Goal: Contribute content: Contribute content

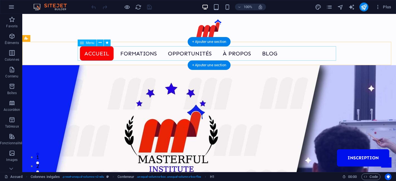
click at [187, 51] on nav "Accueil Formations Opportunités À propos Blog Inscription" at bounding box center [209, 53] width 259 height 14
select select
select select "1"
select select
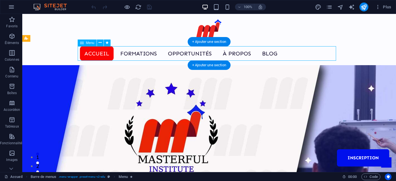
select select "2"
select select
select select "6"
select select
select select "7"
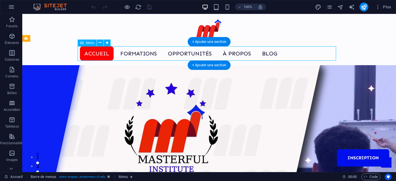
select select
select select "5"
select select
select select "default"
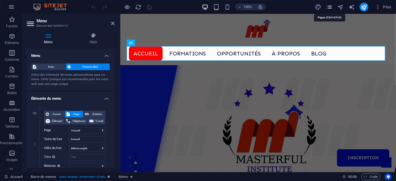
click at [328, 5] on icon "pages" at bounding box center [329, 7] width 6 height 6
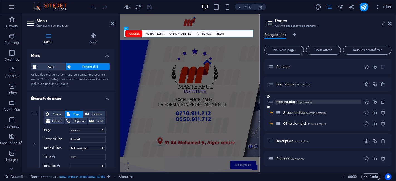
click at [296, 101] on span "Opportunite /opportunite" at bounding box center [293, 102] width 35 height 4
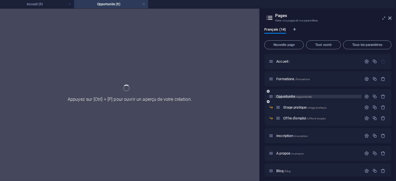
click at [296, 101] on div "Opportunite /opportunite" at bounding box center [327, 96] width 127 height 15
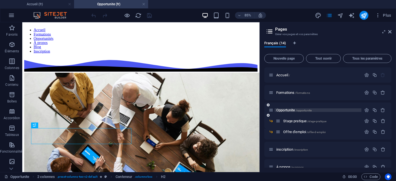
click at [293, 111] on span "Opportunite /opportunite" at bounding box center [293, 110] width 35 height 4
click at [366, 109] on icon "button" at bounding box center [366, 110] width 5 height 5
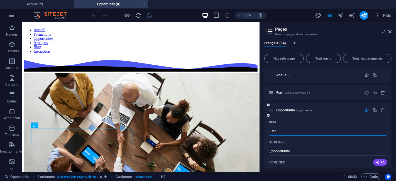
type input "Carr"
type input "/c"
type input "Carriere"
type input "/carriere"
click at [290, 134] on input "Carriere" at bounding box center [328, 131] width 118 height 9
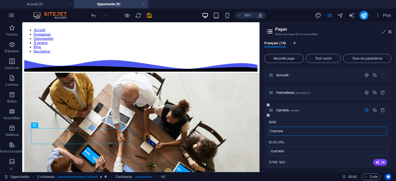
paste input "[PERSON_NAME]"
drag, startPoint x: 272, startPoint y: 130, endPoint x: 268, endPoint y: 131, distance: 4.2
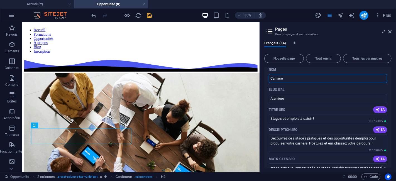
scroll to position [62, 0]
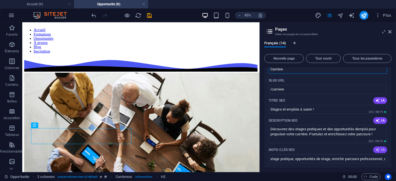
type input "Carrière"
click at [384, 147] on button "IA" at bounding box center [380, 150] width 14 height 7
click at [381, 150] on span "IA" at bounding box center [380, 150] width 9 height 4
type input "stage pratique, opportunités de stage, développement de carrière, offres demplo…"
click at [381, 120] on span "IA" at bounding box center [380, 120] width 9 height 4
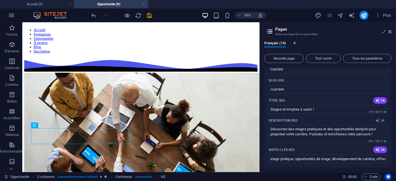
type textarea "Découvrez nos stages pratiques et opportunités demploi pour booster votre carri…"
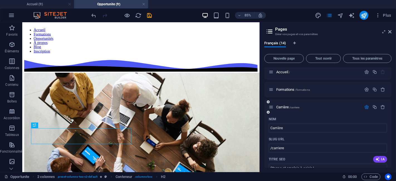
scroll to position [0, 0]
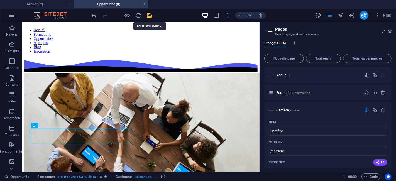
click at [147, 16] on icon "save" at bounding box center [150, 15] width 6 height 6
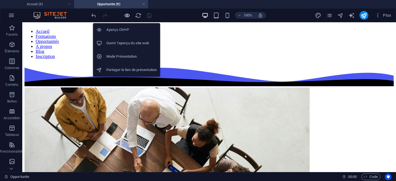
click at [125, 17] on icon "button" at bounding box center [127, 15] width 6 height 6
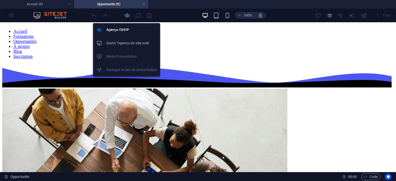
click at [125, 17] on icon "button" at bounding box center [127, 15] width 6 height 6
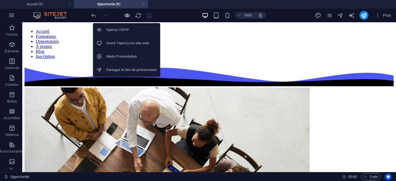
click at [125, 17] on icon "button" at bounding box center [127, 15] width 6 height 6
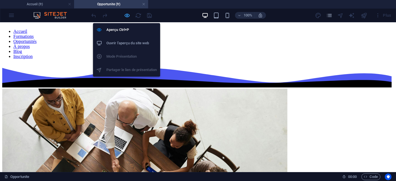
click at [125, 17] on icon "button" at bounding box center [127, 15] width 6 height 6
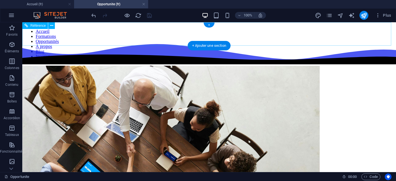
click at [179, 31] on nav "Accueil Formations Opportunités À propos Blog Inscription" at bounding box center [208, 44] width 369 height 30
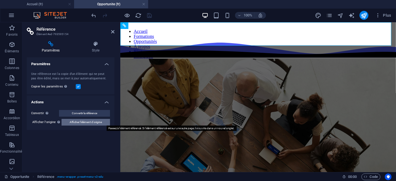
click at [81, 122] on span "Afficher l'élément d'origine" at bounding box center [86, 122] width 32 height 7
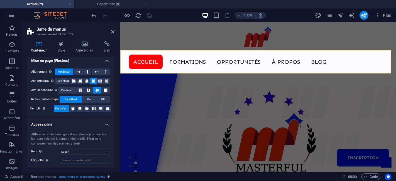
scroll to position [112, 0]
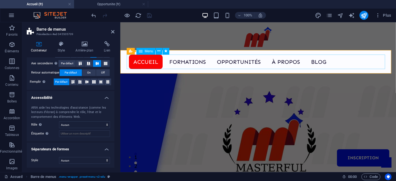
click at [243, 63] on nav "Accueil Formations Opportunités À propos Blog Inscription" at bounding box center [258, 61] width 259 height 14
select select
select select "1"
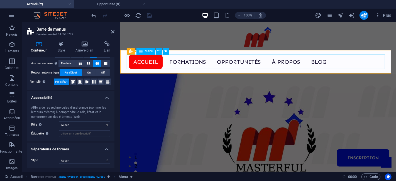
select select
select select "2"
select select
select select "6"
select select
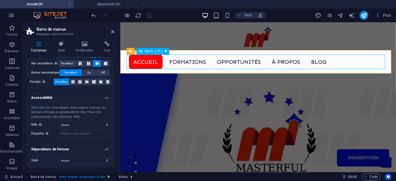
select select "7"
select select
select select "5"
select select
select select "default"
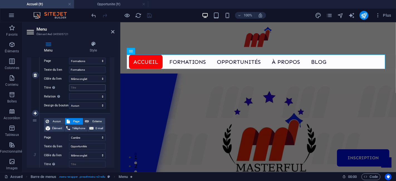
scroll to position [155, 0]
drag, startPoint x: 88, startPoint y: 146, endPoint x: 7, endPoint y: 148, distance: 81.1
click at [7, 148] on section "Favoris Éléments Colonnes Contenu Boîtes Accordéon Tableaux Fonctionnalités Ima…" at bounding box center [198, 97] width 396 height 150
paste input "Carrière"
type input "Carrière"
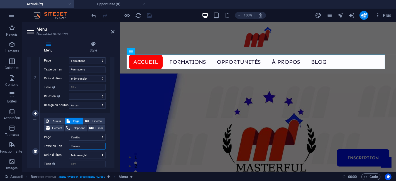
select select
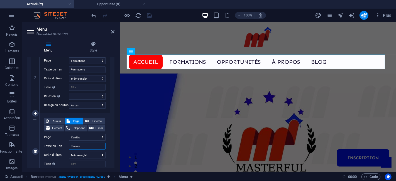
select select
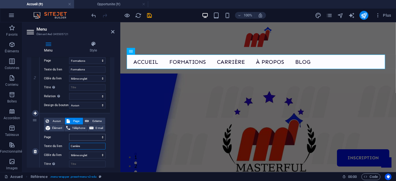
type input "Carrière"
click at [78, 135] on select "Accueil Formations Carrière -- Stage pratique -- Offre d&#39;emploi inscription…" at bounding box center [87, 137] width 36 height 7
select select "2"
click at [69, 134] on select "Accueil Formations Carrière -- Stage pratique -- Offre d&#39;emploi inscription…" at bounding box center [87, 137] width 36 height 7
select select
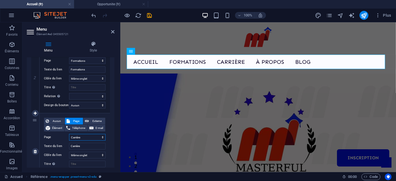
select select
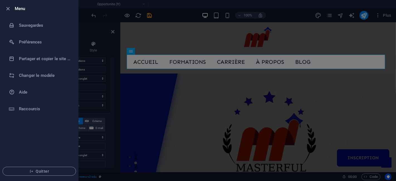
click at [18, 8] on h6 "Menu" at bounding box center [44, 8] width 59 height 7
click at [156, 19] on div at bounding box center [198, 90] width 396 height 181
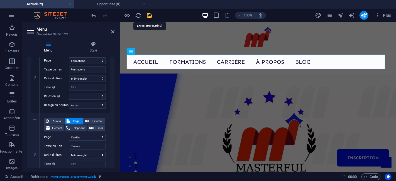
click at [150, 17] on icon "save" at bounding box center [150, 15] width 6 height 6
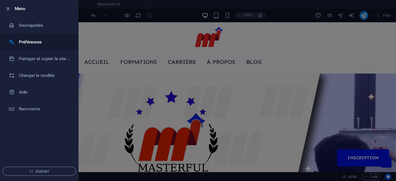
click at [38, 39] on h6 "Préférences" at bounding box center [45, 42] width 52 height 7
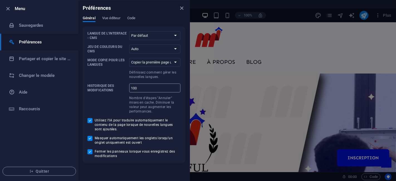
click at [143, 87] on input "100" at bounding box center [154, 88] width 51 height 9
click at [159, 39] on select "Par défaut Deutsch English Español Français Magyar Italiano Nederlands Polski P…" at bounding box center [154, 35] width 51 height 9
click at [118, 18] on span "Vue éditeur" at bounding box center [111, 19] width 18 height 8
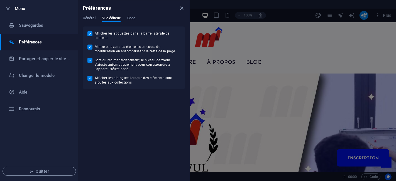
click at [137, 19] on div "Général Vue éditeur Code" at bounding box center [134, 21] width 103 height 11
click at [134, 18] on span "Code" at bounding box center [131, 19] width 8 height 8
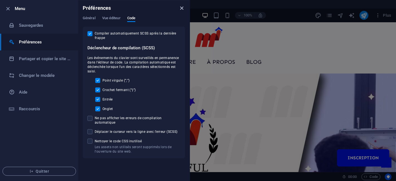
click at [180, 7] on icon "close" at bounding box center [182, 8] width 6 height 6
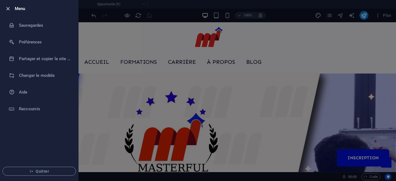
click at [7, 9] on icon "button" at bounding box center [8, 9] width 6 height 6
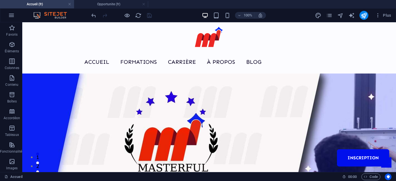
click at [333, 14] on div "Plus" at bounding box center [354, 15] width 79 height 9
click at [327, 18] on icon "pages" at bounding box center [329, 15] width 6 height 6
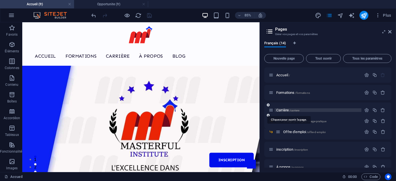
click at [286, 109] on span "Carrière /carriere" at bounding box center [287, 110] width 23 height 4
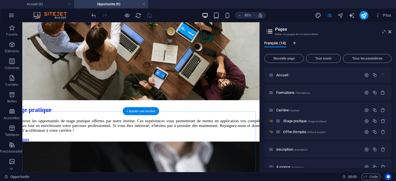
scroll to position [186, 0]
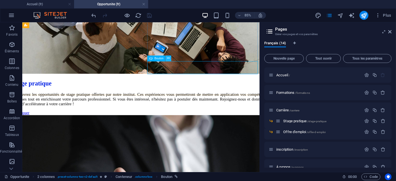
click at [169, 58] on icon at bounding box center [168, 58] width 3 height 5
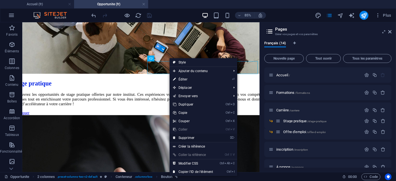
click at [184, 137] on link "⌦ Supprimer" at bounding box center [193, 138] width 47 height 8
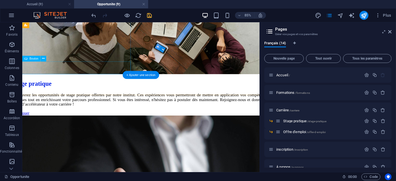
click at [81, 126] on div "Appliquer" at bounding box center [162, 129] width 302 height 6
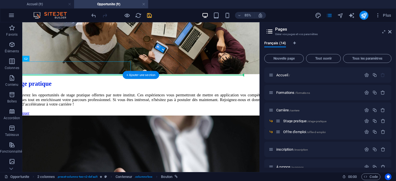
drag, startPoint x: 81, startPoint y: 78, endPoint x: 144, endPoint y: 89, distance: 64.1
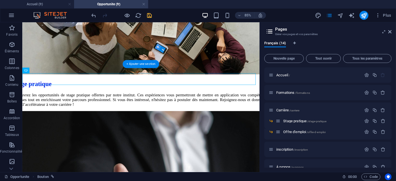
click at [87, 85] on div "Stage pratique Découvrez les opportunités de stage pratique offertes par notre …" at bounding box center [162, 114] width 302 height 520
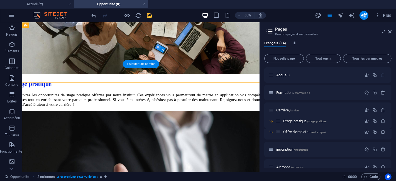
click at [87, 85] on div "Stage pratique Découvrez les opportunités de stage pratique offertes par notre …" at bounding box center [162, 114] width 302 height 520
click at [90, 83] on div "Stage pratique Découvrez les opportunités de stage pratique offertes par notre …" at bounding box center [162, 114] width 302 height 520
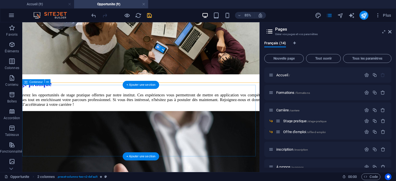
drag, startPoint x: 240, startPoint y: 94, endPoint x: 239, endPoint y: 122, distance: 28.1
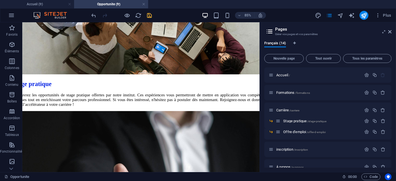
click at [388, 31] on h2 "Pages" at bounding box center [333, 29] width 116 height 5
click at [390, 31] on icon at bounding box center [389, 32] width 3 height 4
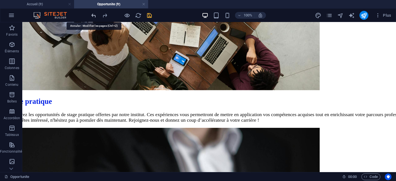
click at [93, 13] on icon "undo" at bounding box center [94, 15] width 6 height 6
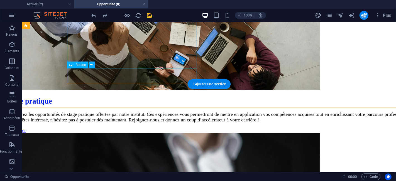
click at [128, 127] on div "Appliquer" at bounding box center [209, 130] width 406 height 6
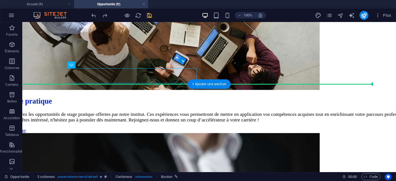
drag, startPoint x: 140, startPoint y: 76, endPoint x: 214, endPoint y: 70, distance: 74.4
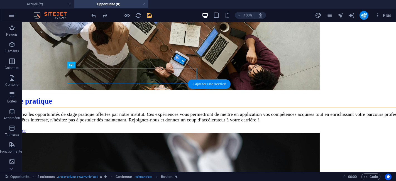
click at [204, 85] on div "+ Ajouter une section" at bounding box center [209, 83] width 43 height 9
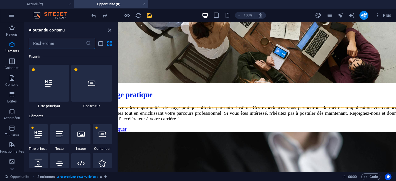
scroll to position [975, 0]
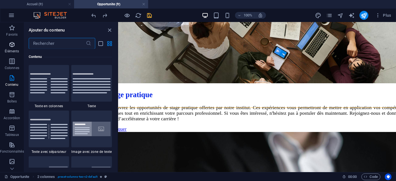
click at [13, 48] on icon "button" at bounding box center [12, 44] width 7 height 7
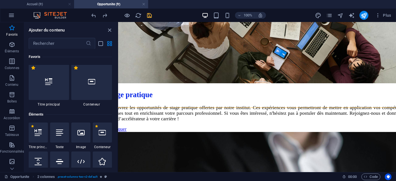
scroll to position [0, 0]
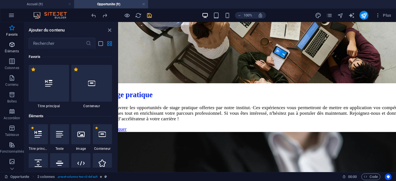
click at [9, 53] on p "Éléments" at bounding box center [12, 51] width 14 height 4
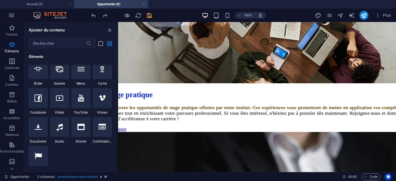
scroll to position [183, 0]
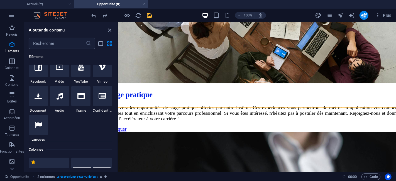
click at [72, 48] on input "text" at bounding box center [57, 43] width 57 height 11
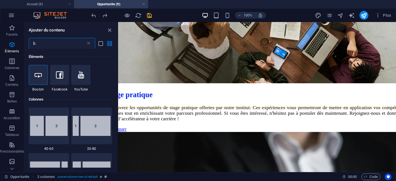
scroll to position [0, 0]
type input "b"
click at [43, 79] on div at bounding box center [38, 75] width 19 height 20
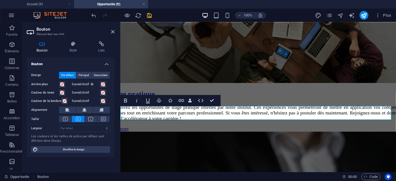
scroll to position [176, 0]
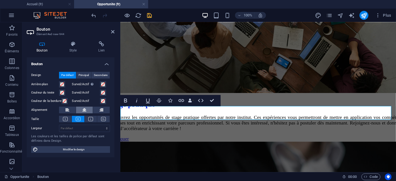
click at [89, 109] on button at bounding box center [84, 110] width 17 height 7
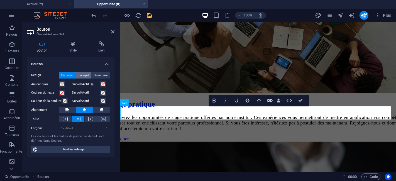
click at [84, 76] on span "Principal" at bounding box center [84, 75] width 10 height 7
click at [65, 75] on span "Par défaut" at bounding box center [67, 75] width 12 height 7
click at [94, 153] on div "Design Par défaut Principal Secondaire Arrière-plan Survol/Actif Passer en mode…" at bounding box center [71, 112] width 88 height 90
click at [157, 113] on div "Conteneur" at bounding box center [138, 116] width 37 height 7
click at [176, 114] on div "Stage pratique Découvrez les opportunités de stage pratique offertes par notre …" at bounding box center [258, 126] width 298 height 525
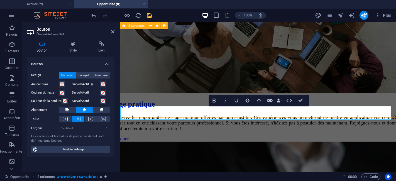
click at [176, 114] on div "Stage pratique Découvrez les opportunités de stage pratique offertes par notre …" at bounding box center [258, 126] width 298 height 525
select select "multiple-waves"
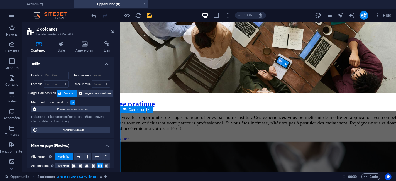
scroll to position [182, 0]
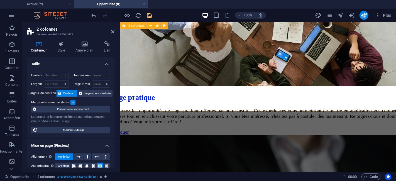
click at [172, 105] on div "Stage pratique Découvrez les opportunités de stage pratique offertes par notre …" at bounding box center [258, 119] width 298 height 525
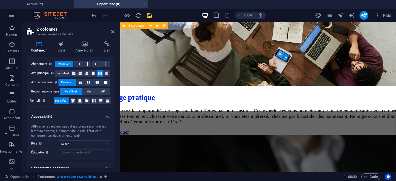
click at [341, 101] on div "Stage pratique Découvrez les opportunités de stage pratique offertes par notre …" at bounding box center [258, 119] width 298 height 525
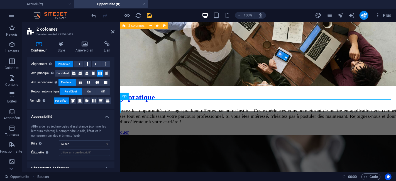
click at [396, 97] on div "Stage pratique Découvrez les opportunités de stage pratique offertes par notre …" at bounding box center [258, 119] width 298 height 525
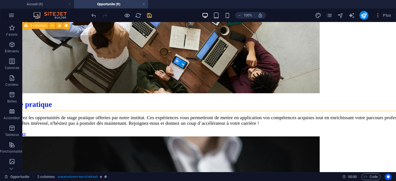
click at [317, 97] on div "Stage pratique Découvrez les opportunités de stage pratique offertes par notre …" at bounding box center [209, 117] width 406 height 520
select select "multiple-waves"
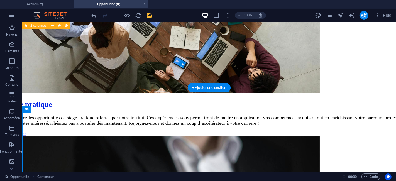
scroll to position [0, 0]
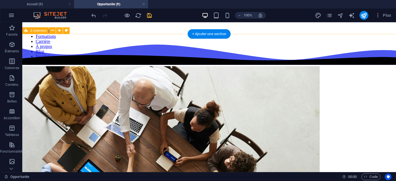
select select "multiple-waves"
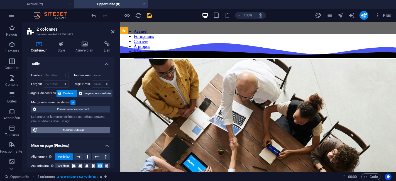
click at [80, 129] on span "Modifier le design" at bounding box center [74, 130] width 69 height 7
select select "rem"
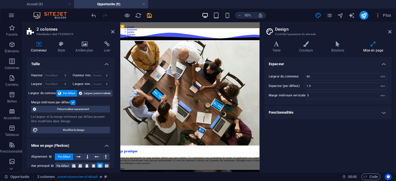
click at [392, 29] on aside "Design Contrôle l'apparence du site web Variantes Texte Couleurs Boutons Mise e…" at bounding box center [328, 97] width 137 height 150
click at [389, 31] on icon at bounding box center [389, 32] width 3 height 4
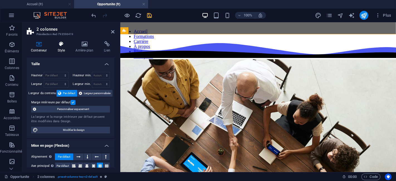
click at [66, 45] on icon at bounding box center [61, 44] width 16 height 6
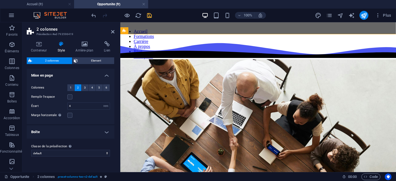
click at [75, 133] on h4 "Boîte" at bounding box center [71, 131] width 88 height 13
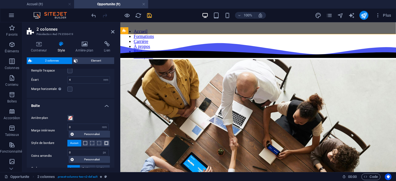
scroll to position [58, 0]
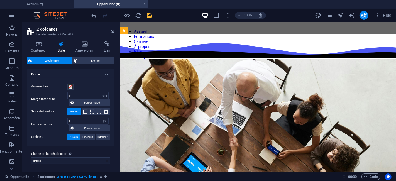
click at [93, 74] on h4 "Boîte" at bounding box center [71, 73] width 88 height 10
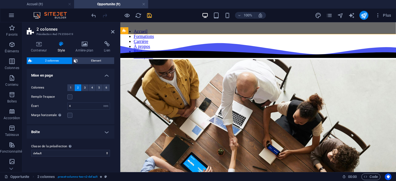
scroll to position [0, 0]
click at [84, 40] on div "Conteneur Style Arrière-plan Lien Taille Hauteur Par défaut px rem % vh vw Haut…" at bounding box center [70, 104] width 97 height 135
click at [84, 44] on icon at bounding box center [84, 44] width 26 height 6
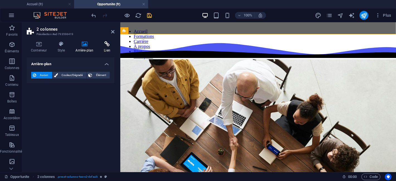
click at [104, 48] on h4 "Lien" at bounding box center [107, 47] width 15 height 12
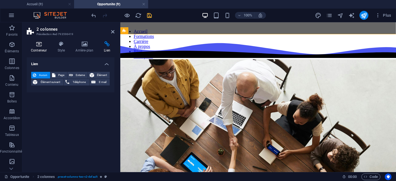
click at [42, 48] on h4 "Conteneur" at bounding box center [40, 47] width 26 height 12
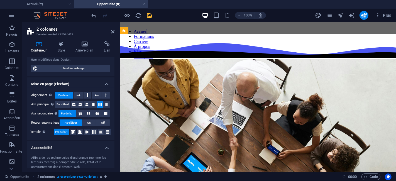
scroll to position [62, 0]
click at [100, 81] on h4 "Mise en page (Flexbox)" at bounding box center [71, 82] width 88 height 10
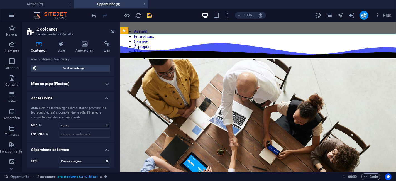
scroll to position [124, 0]
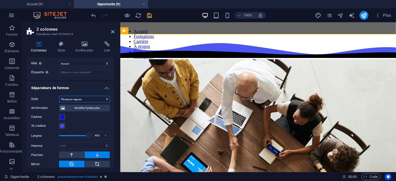
click at [84, 99] on select "Aucun Triangle Carré Diagonale Polygone 1 Polygone 2 Zigzag Plusieurs zigzags V…" at bounding box center [84, 99] width 51 height 7
select select "none"
click at [59, 103] on select "Aucun Triangle Carré Diagonale Polygone 1 Polygone 2 Zigzag Plusieurs zigzags V…" at bounding box center [84, 99] width 51 height 7
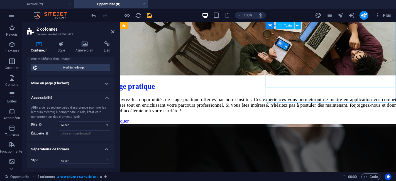
scroll to position [155, 0]
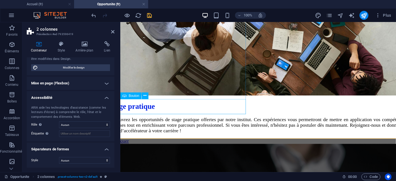
click at [175, 138] on div "Appliquer" at bounding box center [258, 141] width 298 height 6
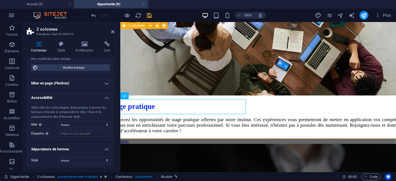
click at [241, 129] on div "Stage pratique Découvrez les opportunités de stage pratique offertes par notre …" at bounding box center [258, 138] width 298 height 505
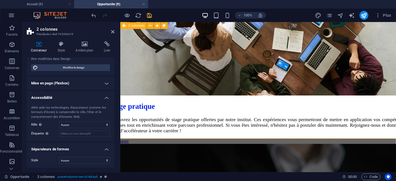
click at [250, 130] on div "Stage pratique Découvrez les opportunités de stage pratique offertes par notre …" at bounding box center [258, 138] width 298 height 505
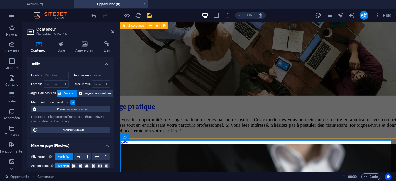
click at [342, 115] on div "Stage pratique Découvrez les opportunités de stage pratique offertes par notre …" at bounding box center [258, 138] width 298 height 505
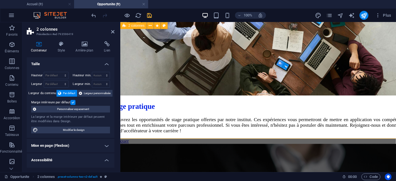
scroll to position [357, 0]
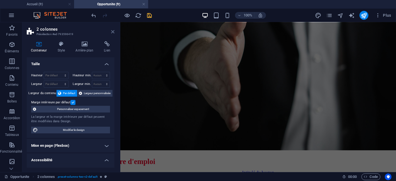
click at [111, 31] on icon at bounding box center [112, 32] width 3 height 4
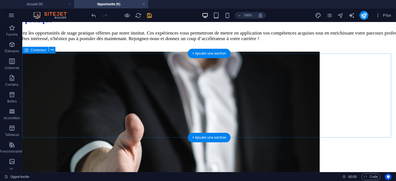
scroll to position [180, 0]
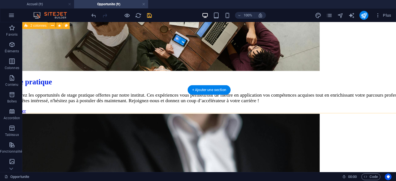
click at [232, 106] on div "Stage pratique Découvrez les opportunités de stage pratique offertes par notre …" at bounding box center [209, 108] width 406 height 494
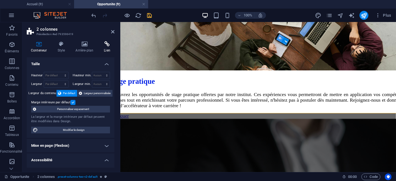
click at [110, 49] on h4 "Lien" at bounding box center [107, 47] width 15 height 12
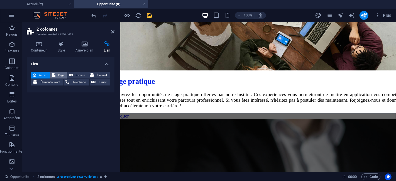
click at [63, 74] on span "Page" at bounding box center [61, 75] width 8 height 7
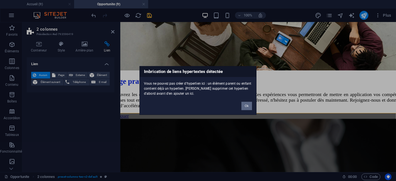
click at [248, 105] on button "Ok" at bounding box center [247, 106] width 11 height 8
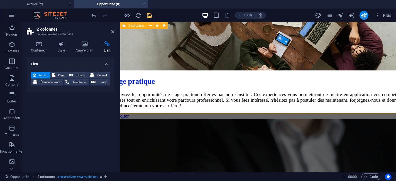
click at [239, 103] on div "Stage pratique Découvrez les opportunités de stage pratique offertes par notre …" at bounding box center [258, 113] width 298 height 505
click at [113, 32] on icon at bounding box center [112, 32] width 3 height 4
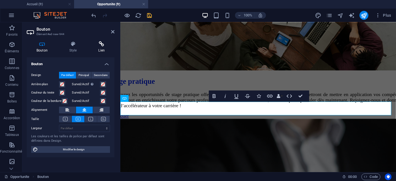
click at [96, 47] on h4 "Lien" at bounding box center [102, 47] width 26 height 12
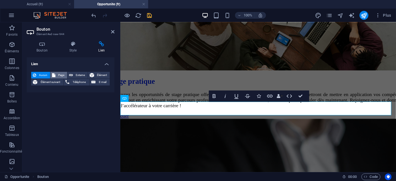
click at [61, 77] on span "Page" at bounding box center [61, 75] width 8 height 7
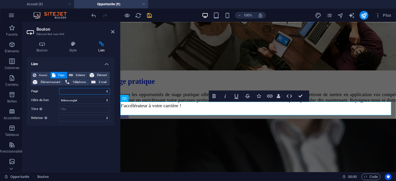
click at [86, 92] on select "Accueil Formations Carrière -- Stage pratique -- Offre d&#39;emploi inscription…" at bounding box center [84, 91] width 51 height 7
select select "3"
click at [59, 88] on select "Accueil Formations Carrière -- Stage pratique -- Offre d&#39;emploi inscription…" at bounding box center [84, 91] width 51 height 7
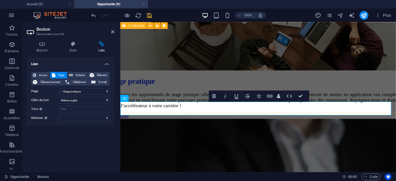
click at [257, 107] on div "Stage pratique Découvrez les opportunités de stage pratique offertes par notre …" at bounding box center [258, 113] width 298 height 505
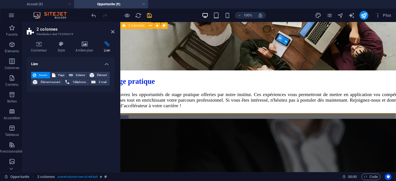
click at [252, 109] on div "Stage pratique Découvrez les opportunités de stage pratique offertes par notre …" at bounding box center [258, 113] width 298 height 505
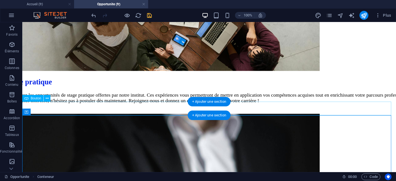
drag, startPoint x: 166, startPoint y: 114, endPoint x: 68, endPoint y: 114, distance: 97.8
select select "3"
select select
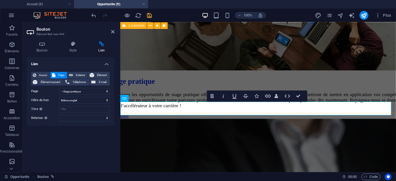
scroll to position [0, 2]
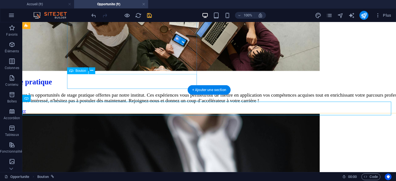
click at [111, 108] on div "Appliquer" at bounding box center [209, 111] width 406 height 6
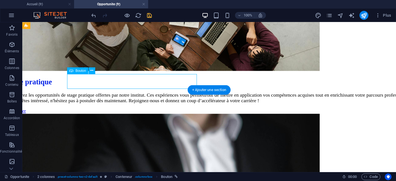
click at [111, 108] on div "Appliquer" at bounding box center [209, 111] width 406 height 6
click at [93, 71] on icon at bounding box center [92, 71] width 3 height 6
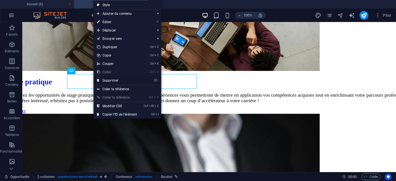
click at [102, 80] on link "⌦ Supprimer" at bounding box center [117, 80] width 47 height 8
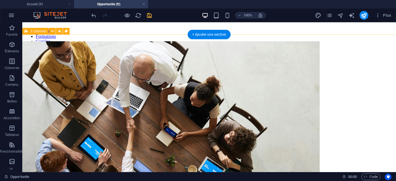
scroll to position [124, 0]
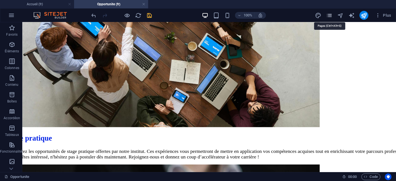
click at [331, 17] on icon "pages" at bounding box center [329, 15] width 6 height 6
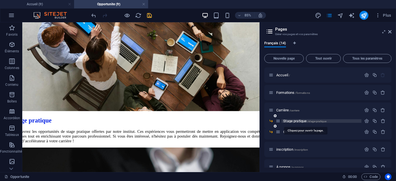
click at [286, 121] on span "Stage pratique /stage-pratique" at bounding box center [304, 121] width 43 height 4
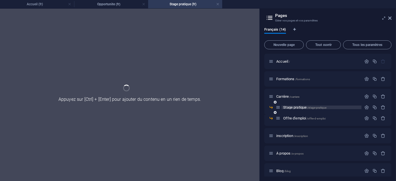
click at [286, 121] on div "Offre d'emploi /offre-d-emploi" at bounding box center [319, 118] width 86 height 6
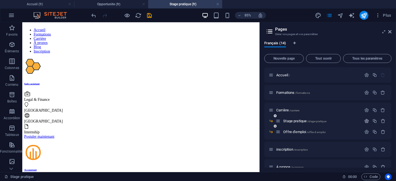
click at [368, 121] on icon "button" at bounding box center [366, 121] width 5 height 5
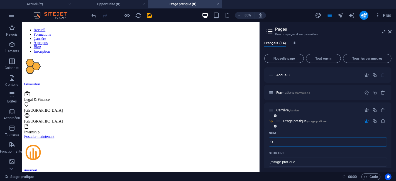
type input "O"
type input "/o"
type input "Offre"
type input "/offre"
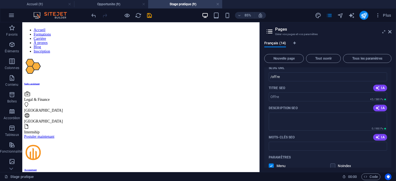
scroll to position [93, 0]
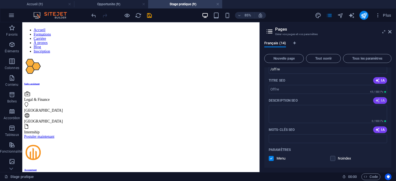
type input "Offre"
click at [373, 101] on button "IA" at bounding box center [380, 100] width 14 height 7
type textarea "Stage en droit et finances à [GEOGRAPHIC_DATA] : enrichissez vos compétences et…"
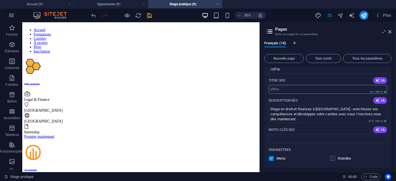
scroll to position [62, 0]
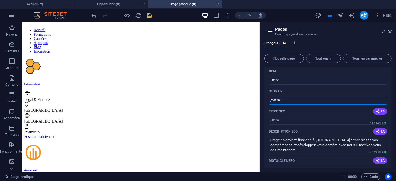
click at [291, 101] on input "/offre" at bounding box center [328, 100] width 118 height 9
type input "/offre"
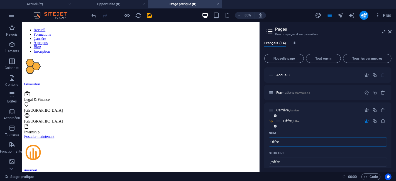
click at [287, 141] on input "Offre" at bounding box center [328, 142] width 118 height 9
type input "Offre d'emploi"
type input "/offre-d-emploi-14"
type input "Offre d'emploi et stage pratique"
click at [350, 132] on div "Nom" at bounding box center [328, 133] width 118 height 9
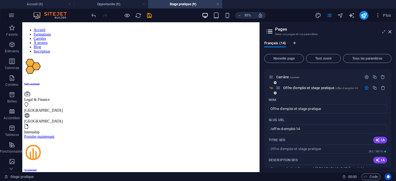
scroll to position [62, 0]
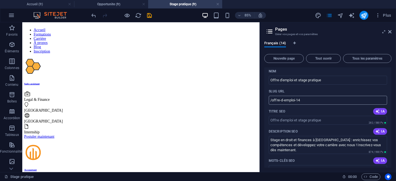
click at [322, 101] on input "/offre-d-emploi-14" at bounding box center [328, 100] width 118 height 9
click at [382, 131] on span "IA" at bounding box center [380, 131] width 9 height 4
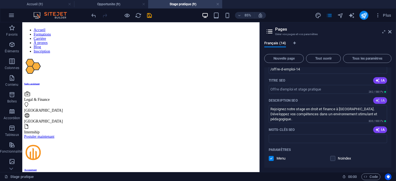
click at [378, 100] on icon "button" at bounding box center [378, 101] width 6 height 6
type textarea "Découvrez notre stage en Management Juridique & Financier à [GEOGRAPHIC_DATA], …"
click at [270, 109] on textarea "Découvrez notre stage en Management Juridique & Financier à [GEOGRAPHIC_DATA], …" at bounding box center [328, 114] width 118 height 18
click at [377, 129] on icon "button" at bounding box center [378, 130] width 4 height 4
type input "stage juridique et financier, manager [PERSON_NAME][GEOGRAPHIC_DATA], opportuni…"
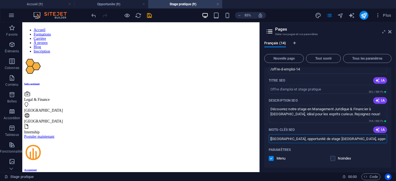
scroll to position [0, 157]
drag, startPoint x: 346, startPoint y: 140, endPoint x: 396, endPoint y: 133, distance: 50.3
click at [396, 133] on div "Français (14) Nouvelle page Tout ouvrir Tous les paramètres Accueil / Formation…" at bounding box center [328, 104] width 136 height 135
click at [349, 140] on input "stage juridique et financier, manager [PERSON_NAME][GEOGRAPHIC_DATA], opportuni…" at bounding box center [328, 138] width 118 height 9
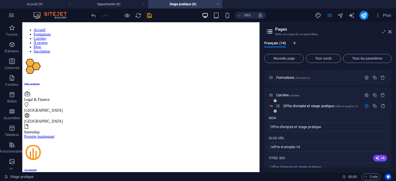
scroll to position [0, 0]
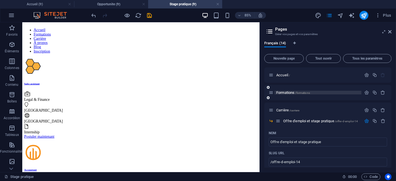
click at [300, 94] on span "/formations" at bounding box center [302, 92] width 15 height 3
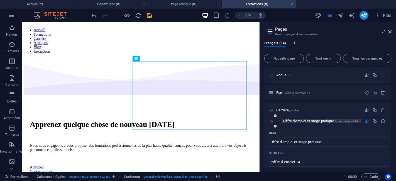
click at [288, 122] on span "Offre d'emploi et stage pratique /offre-d-emploi-14" at bounding box center [320, 121] width 75 height 4
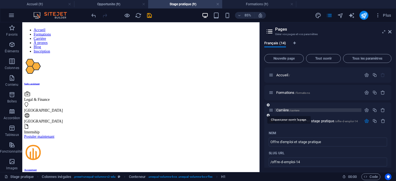
click at [285, 109] on span "Carrière /carriere" at bounding box center [287, 110] width 23 height 4
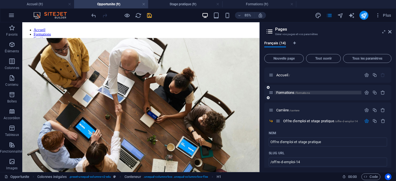
click at [281, 93] on span "Formations /formations" at bounding box center [293, 93] width 34 height 4
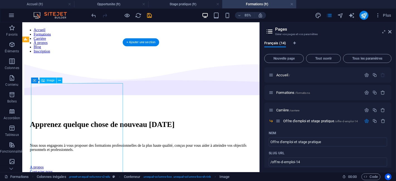
scroll to position [62, 0]
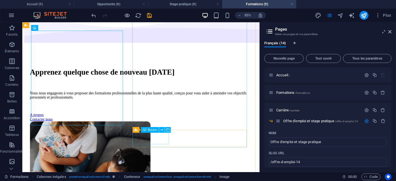
click at [185, 133] on div "A propos" at bounding box center [161, 130] width 261 height 5
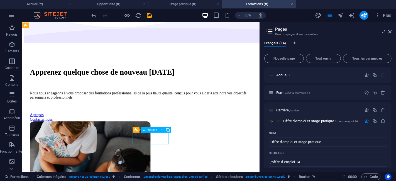
click at [185, 133] on div "A propos" at bounding box center [161, 130] width 261 height 5
select select "px"
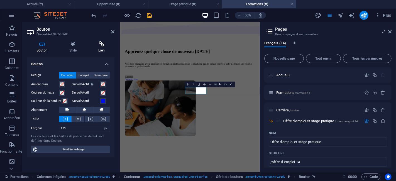
click at [103, 48] on h4 "Lien" at bounding box center [102, 47] width 26 height 12
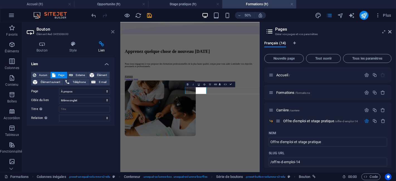
click at [112, 30] on icon at bounding box center [112, 32] width 3 height 4
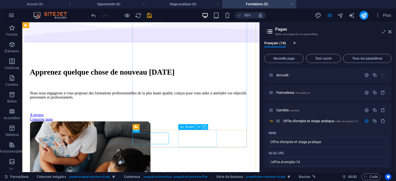
click at [228, 138] on div "Contacter nous" at bounding box center [161, 135] width 261 height 5
select select "px"
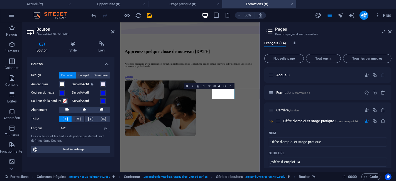
scroll to position [55, 0]
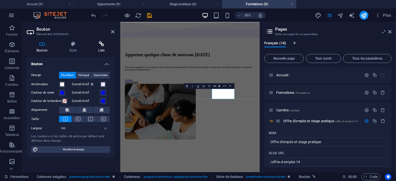
click at [101, 47] on h4 "Lien" at bounding box center [102, 47] width 26 height 12
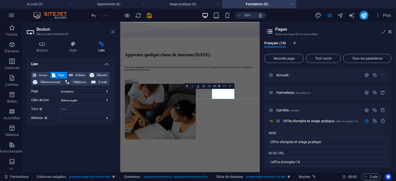
click at [114, 32] on icon at bounding box center [112, 32] width 3 height 4
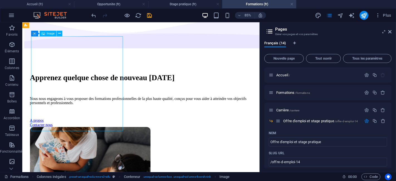
select select "px"
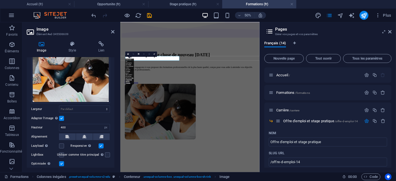
scroll to position [62, 0]
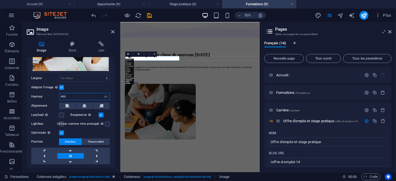
drag, startPoint x: 62, startPoint y: 96, endPoint x: 53, endPoint y: 96, distance: 8.9
click at [53, 96] on div "Hauteur 400 Par défaut auto px" at bounding box center [70, 96] width 79 height 7
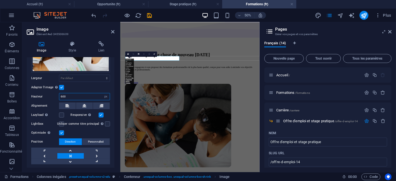
type input "600"
click at [90, 86] on div "Adapter l'image Adapter automatiquement l'image à une largeur et une hauteur fi…" at bounding box center [70, 87] width 79 height 7
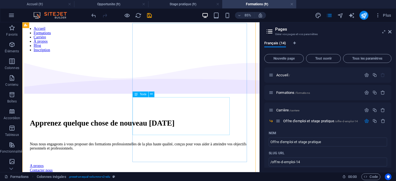
scroll to position [0, 0]
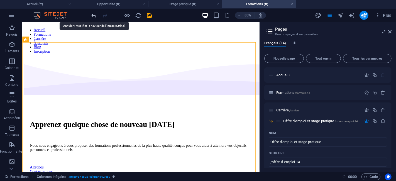
click at [94, 16] on icon "undo" at bounding box center [94, 15] width 6 height 6
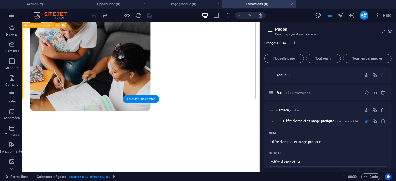
scroll to position [310, 0]
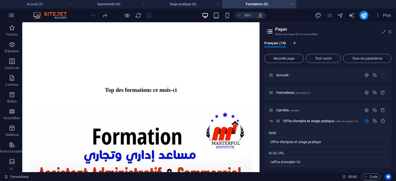
drag, startPoint x: 391, startPoint y: 33, endPoint x: 226, endPoint y: 33, distance: 164.4
click at [391, 33] on icon at bounding box center [389, 32] width 3 height 4
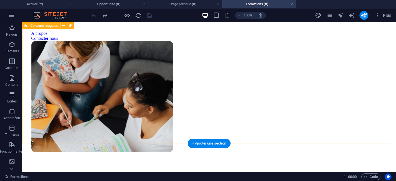
scroll to position [0, 0]
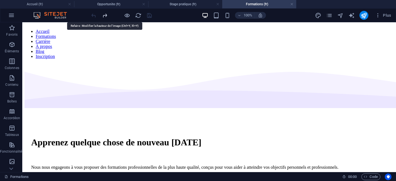
click at [106, 15] on icon "redo" at bounding box center [105, 15] width 6 height 6
click at [93, 14] on icon "undo" at bounding box center [94, 15] width 6 height 6
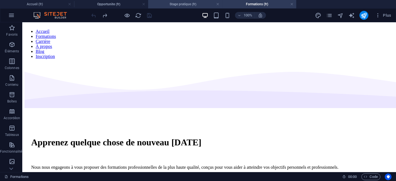
click at [171, 1] on li "Stage pratique (fr)" at bounding box center [185, 4] width 74 height 8
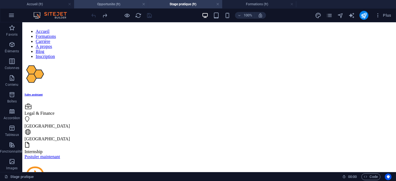
click at [113, 4] on h4 "Opportunite (fr)" at bounding box center [111, 4] width 74 height 6
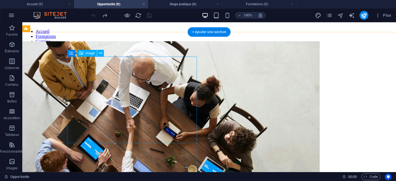
scroll to position [186, 0]
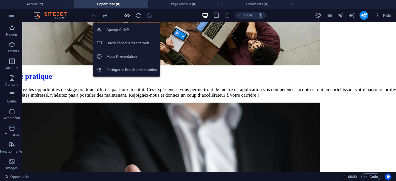
click at [128, 16] on icon "button" at bounding box center [127, 15] width 6 height 6
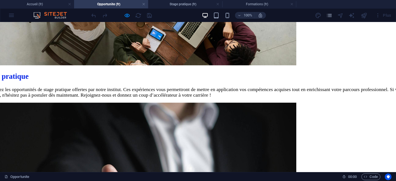
click at [218, 89] on div "Stage pratique Découvrez les opportunités de stage pratique offertes par notre …" at bounding box center [198, 99] width 431 height 489
click at [182, 87] on div "Stage pratique Découvrez les opportunités de stage pratique offertes par notre …" at bounding box center [198, 99] width 431 height 489
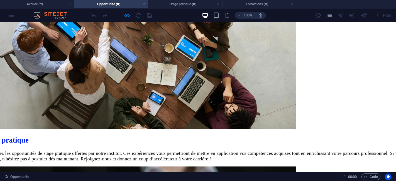
scroll to position [216, 0]
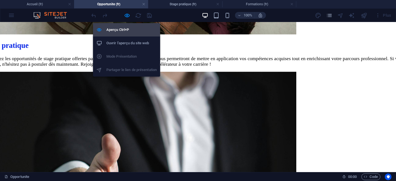
click at [126, 27] on h6 "Aperçu Ctrl+P" at bounding box center [131, 29] width 50 height 7
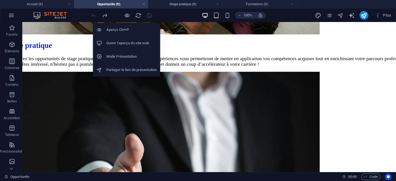
click at [130, 47] on li "Ouvrir l'aperçu du site web" at bounding box center [126, 42] width 67 height 13
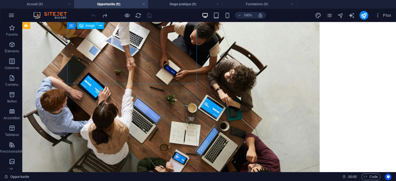
scroll to position [0, 0]
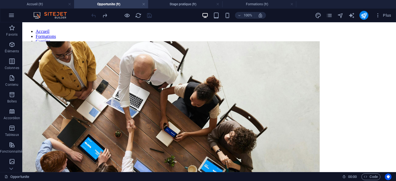
click at [150, 15] on div at bounding box center [122, 15] width 62 height 9
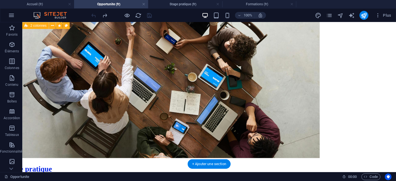
scroll to position [155, 0]
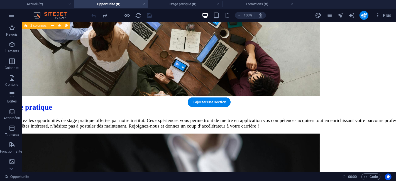
click at [203, 119] on div "Stage pratique Découvrez les opportunités de stage pratique offertes par notre …" at bounding box center [209, 130] width 406 height 489
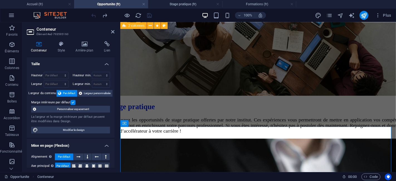
click at [290, 114] on div "Stage pratique Découvrez les opportunités de stage pratique offertes par notre …" at bounding box center [258, 136] width 298 height 500
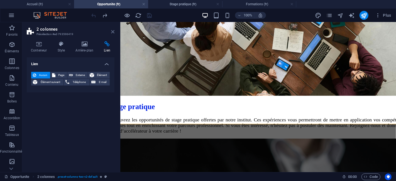
click at [113, 31] on icon at bounding box center [112, 32] width 3 height 4
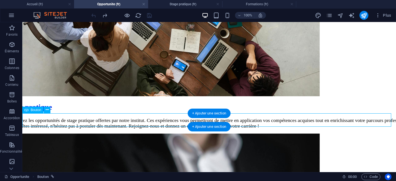
select select "3"
select select
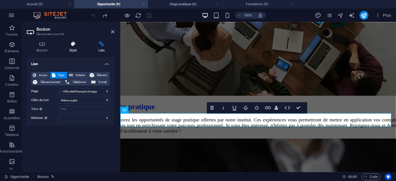
click at [68, 45] on icon at bounding box center [73, 44] width 27 height 6
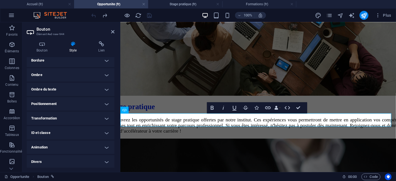
scroll to position [65, 0]
click at [61, 145] on h4 "Animation" at bounding box center [71, 146] width 88 height 13
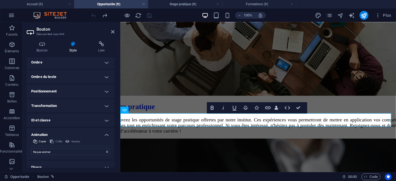
scroll to position [83, 0]
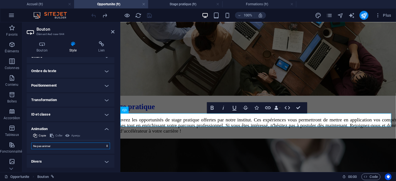
click at [61, 145] on select "Ne pas animer Afficher / Masquer Glisser vers le haut / le bas Zoomer/Dézoomer …" at bounding box center [70, 146] width 79 height 7
select select "pulse"
click at [31, 143] on select "Ne pas animer Afficher / Masquer Glisser vers le haut / le bas Zoomer/Dézoomer …" at bounding box center [70, 146] width 79 height 7
select select "scroll"
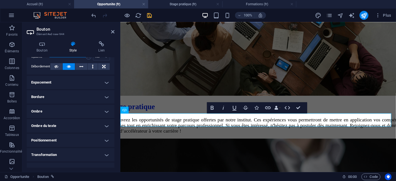
scroll to position [21, 0]
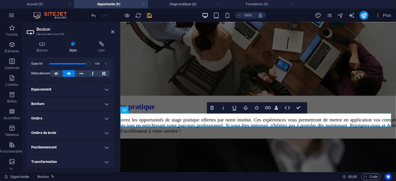
click at [71, 90] on h4 "Espacement" at bounding box center [71, 89] width 88 height 13
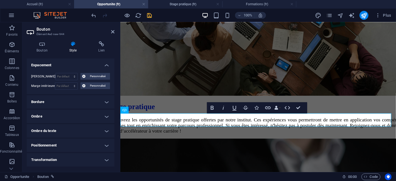
scroll to position [52, 0]
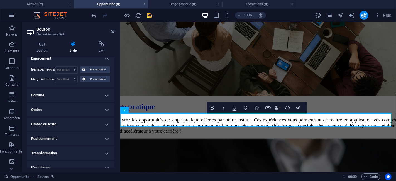
click at [70, 96] on h4 "Bordure" at bounding box center [71, 95] width 88 height 13
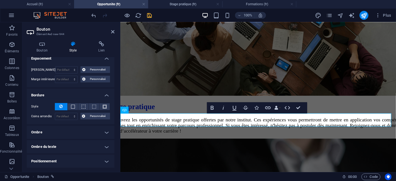
scroll to position [83, 0]
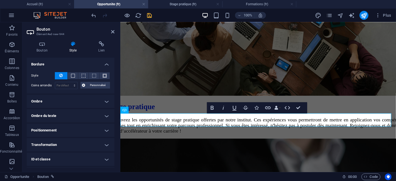
click at [68, 101] on h4 "Ombre" at bounding box center [71, 101] width 88 height 13
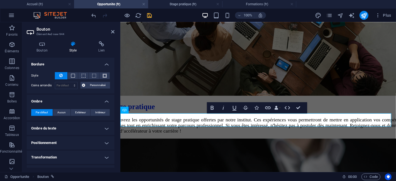
scroll to position [114, 0]
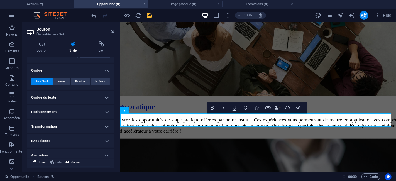
click at [66, 111] on h4 "Positionnement" at bounding box center [71, 111] width 88 height 13
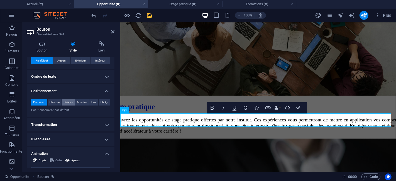
scroll to position [145, 0]
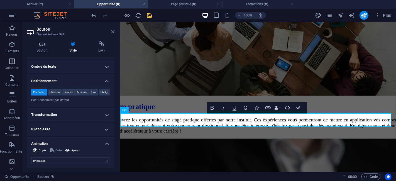
click at [114, 31] on icon at bounding box center [112, 32] width 3 height 4
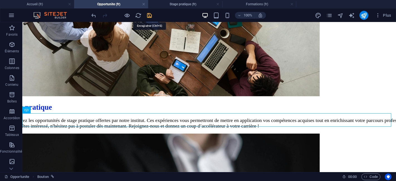
click at [152, 15] on icon "save" at bounding box center [150, 15] width 6 height 6
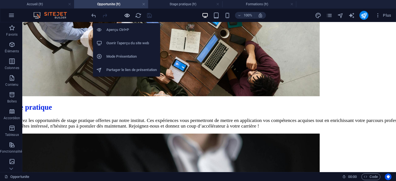
click at [127, 16] on icon "button" at bounding box center [127, 15] width 6 height 6
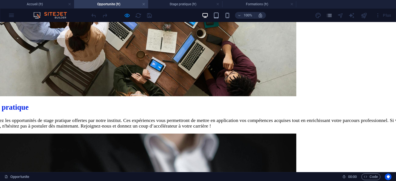
click at [190, 120] on div "Stage pratique Découvrez les opportunités de stage pratique offertes par notre …" at bounding box center [198, 130] width 431 height 489
click at [171, 116] on div "Stage pratique Découvrez les opportunités de stage pratique offertes par notre …" at bounding box center [198, 130] width 431 height 489
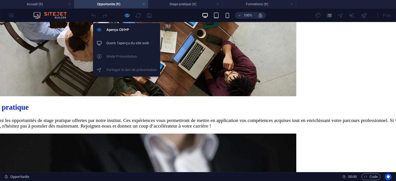
click at [126, 16] on icon "button" at bounding box center [127, 15] width 6 height 6
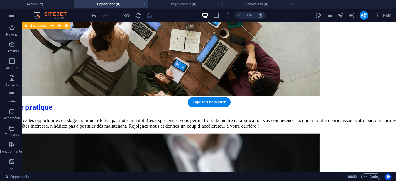
click at [243, 114] on div "Stage pratique Découvrez les opportunités de stage pratique offertes par notre …" at bounding box center [209, 130] width 406 height 489
click at [241, 112] on div "Stage pratique Découvrez les opportunités de stage pratique offertes par notre …" at bounding box center [209, 130] width 406 height 489
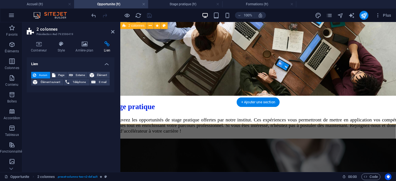
click at [241, 112] on div "Stage pratique Découvrez les opportunités de stage pratique offertes par notre …" at bounding box center [258, 136] width 298 height 500
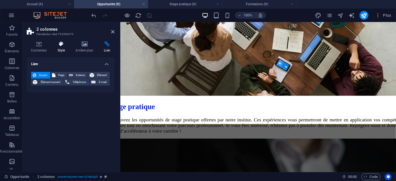
click at [59, 47] on h4 "Style" at bounding box center [62, 47] width 18 height 12
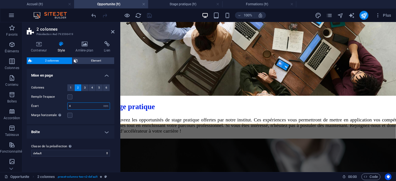
drag, startPoint x: 74, startPoint y: 104, endPoint x: 67, endPoint y: 104, distance: 6.7
click at [68, 104] on input "4" at bounding box center [89, 106] width 42 height 7
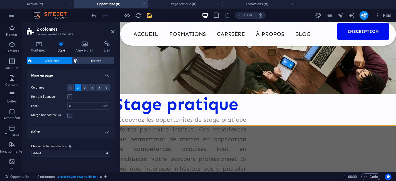
click at [102, 113] on div "Marge horizontale Uniquement si la "Largeur du contenu" du conteneur n'est pas …" at bounding box center [70, 115] width 79 height 7
drag, startPoint x: 76, startPoint y: 105, endPoint x: 64, endPoint y: 103, distance: 13.1
click at [64, 103] on div "Écart 3 px rem % vw vh" at bounding box center [70, 106] width 79 height 7
click at [82, 120] on div "Colonnes 1 2 3 4 5 6 Remplir l'espace Écart 1 px rem % vw vh Marge horizontale …" at bounding box center [71, 101] width 90 height 45
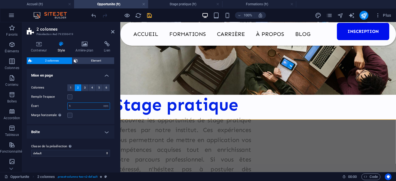
drag, startPoint x: 73, startPoint y: 103, endPoint x: 62, endPoint y: 104, distance: 10.9
click at [62, 104] on div "Écart 1 px rem % vw vh" at bounding box center [70, 106] width 79 height 7
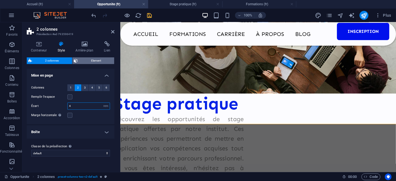
type input "4"
click at [84, 61] on span "Element" at bounding box center [96, 60] width 33 height 7
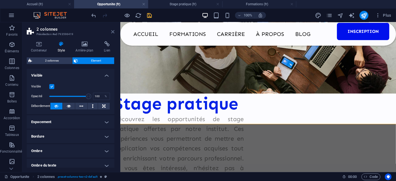
click at [111, 33] on icon at bounding box center [112, 32] width 3 height 4
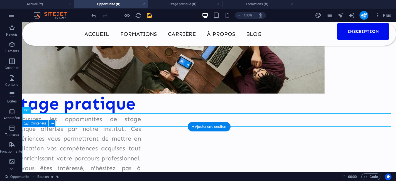
drag, startPoint x: 169, startPoint y: 125, endPoint x: 172, endPoint y: 146, distance: 21.0
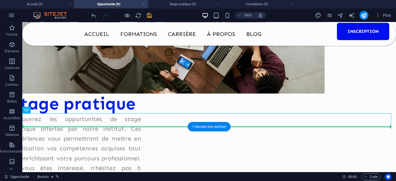
drag, startPoint x: 48, startPoint y: 132, endPoint x: 27, endPoint y: 133, distance: 21.5
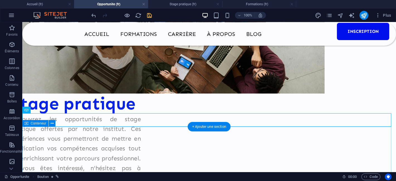
drag, startPoint x: 29, startPoint y: 122, endPoint x: 30, endPoint y: 134, distance: 12.0
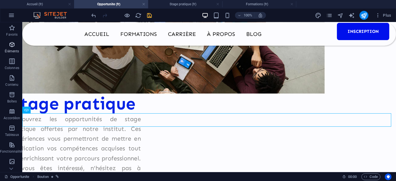
click at [12, 46] on icon "button" at bounding box center [12, 44] width 7 height 7
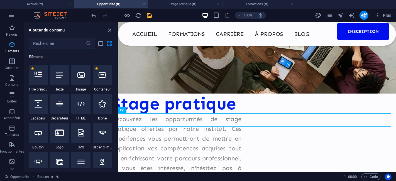
scroll to position [59, 0]
click at [43, 42] on input "text" at bounding box center [57, 43] width 57 height 11
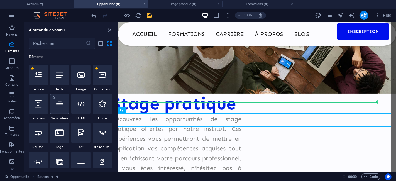
select select "%"
select select "px"
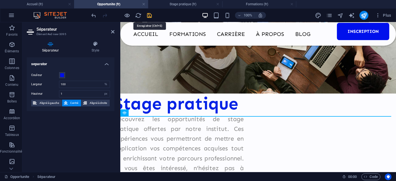
click at [150, 18] on icon "save" at bounding box center [150, 15] width 6 height 6
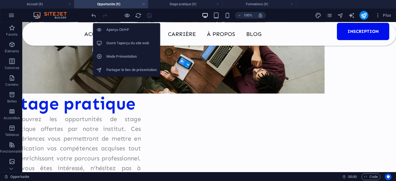
click at [126, 31] on h6 "Aperçu Ctrl+P" at bounding box center [131, 29] width 50 height 7
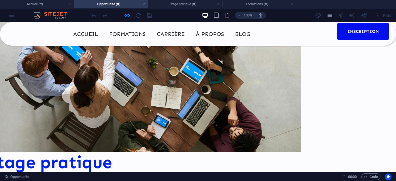
scroll to position [155, 0]
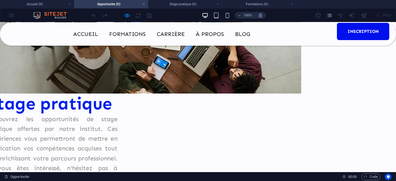
click at [223, 17] on div "100%" at bounding box center [234, 15] width 64 height 9
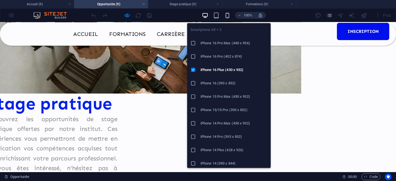
click at [228, 17] on icon "button" at bounding box center [227, 15] width 6 height 6
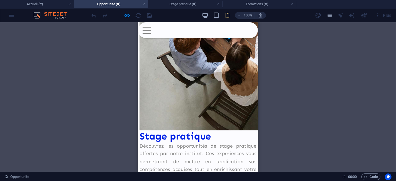
scroll to position [0, 0]
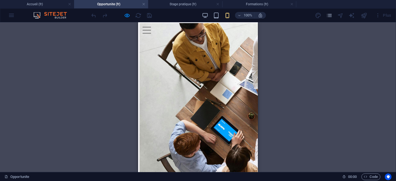
click at [151, 27] on div at bounding box center [146, 26] width 8 height 1
click at [151, 28] on div at bounding box center [146, 29] width 8 height 7
click at [151, 27] on div at bounding box center [146, 26] width 8 height 1
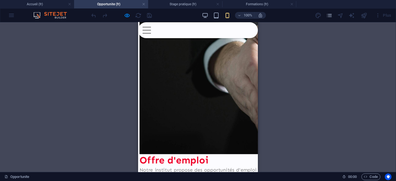
scroll to position [247, 0]
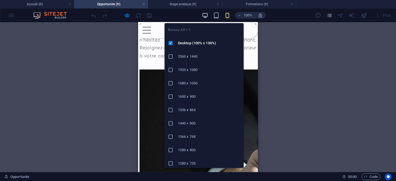
click at [208, 16] on icon "button" at bounding box center [205, 15] width 6 height 6
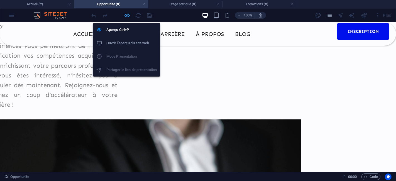
click at [125, 17] on icon "button" at bounding box center [127, 15] width 6 height 6
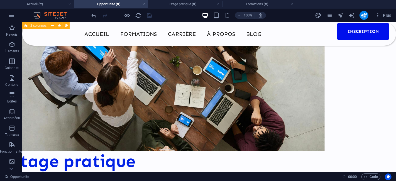
scroll to position [124, 0]
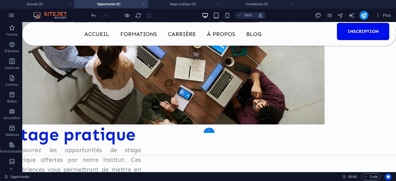
click at [211, 131] on div "+" at bounding box center [209, 130] width 11 height 5
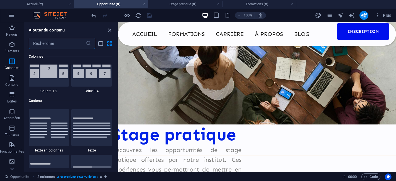
scroll to position [913, 0]
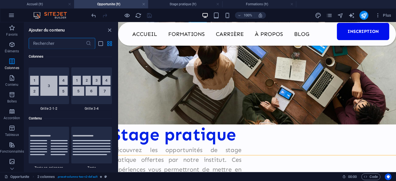
click at [62, 44] on input "text" at bounding box center [57, 43] width 57 height 11
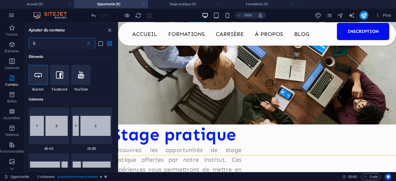
scroll to position [0, 0]
type input "b"
click at [39, 78] on icon at bounding box center [38, 74] width 7 height 7
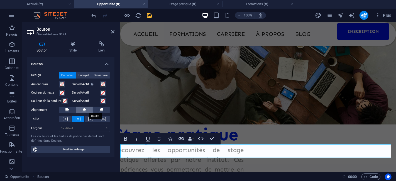
click at [81, 109] on button at bounding box center [84, 110] width 17 height 7
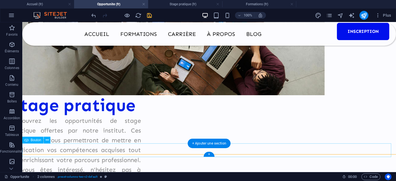
scroll to position [155, 0]
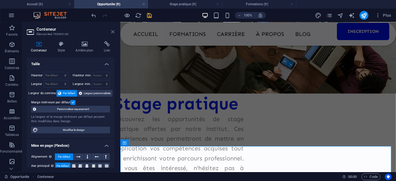
click at [113, 30] on icon at bounding box center [112, 32] width 3 height 4
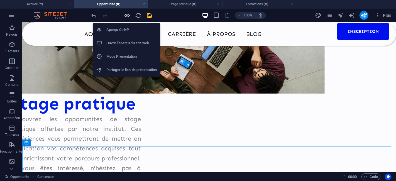
click at [128, 13] on icon "button" at bounding box center [127, 15] width 6 height 6
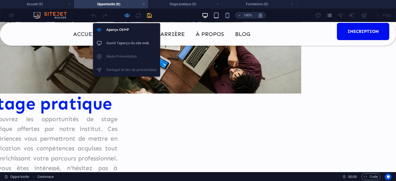
click at [126, 16] on icon "button" at bounding box center [127, 15] width 6 height 6
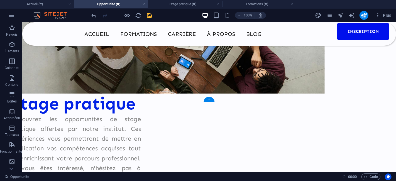
click at [210, 99] on div "+" at bounding box center [209, 99] width 11 height 5
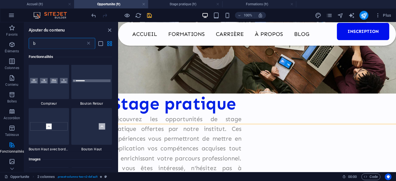
scroll to position [1383, 0]
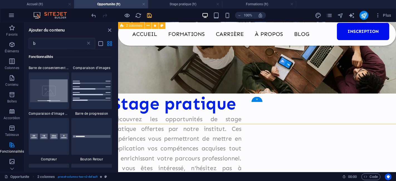
click at [111, 31] on icon "close panel" at bounding box center [110, 30] width 6 height 6
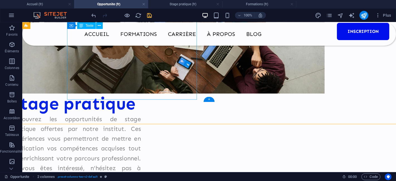
click at [129, 114] on div "Découvrez les opportunités de stage pratique offertes par notre institut. Ces e…" at bounding box center [76, 158] width 130 height 88
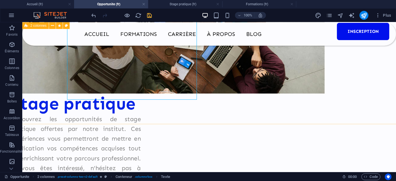
click at [27, 25] on icon at bounding box center [27, 25] width 4 height 7
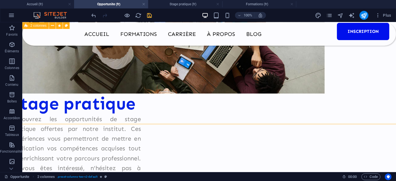
click at [27, 25] on icon at bounding box center [27, 25] width 4 height 7
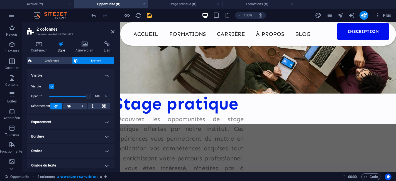
click at [71, 122] on h4 "Espacement" at bounding box center [71, 121] width 88 height 13
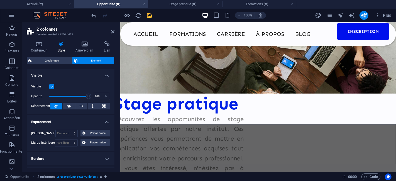
scroll to position [31, 0]
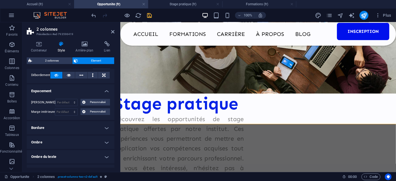
click at [82, 127] on h4 "Bordure" at bounding box center [71, 127] width 88 height 13
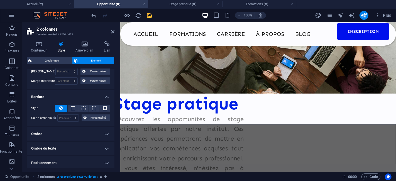
scroll to position [77, 0]
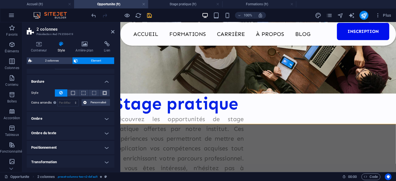
click at [70, 145] on h4 "Positionnement" at bounding box center [71, 147] width 88 height 13
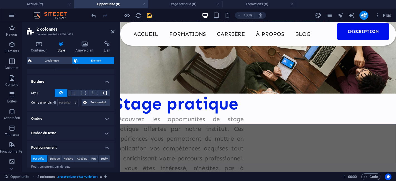
scroll to position [96, 0]
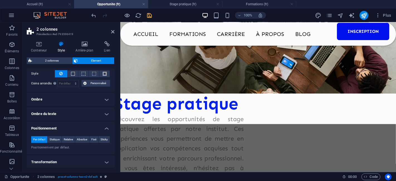
click at [54, 160] on h4 "Transformation" at bounding box center [71, 161] width 88 height 13
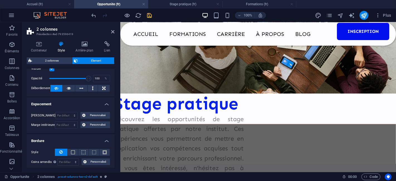
scroll to position [31, 0]
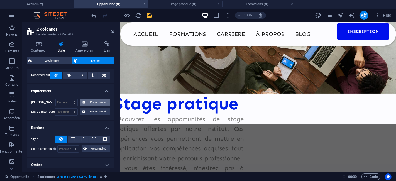
click at [92, 101] on span "Personnalisé" at bounding box center [97, 102] width 21 height 7
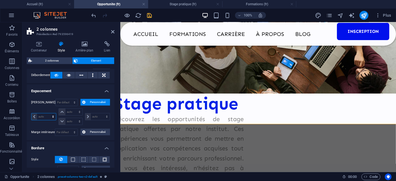
click at [53, 116] on select "auto px % rem vw vh" at bounding box center [43, 116] width 25 height 7
select select "px"
click at [48, 113] on select "auto px % rem vw vh" at bounding box center [43, 116] width 25 height 7
type input "0"
select select "px"
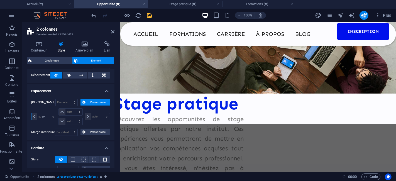
type input "0"
select select "px"
type input "0"
select select "px"
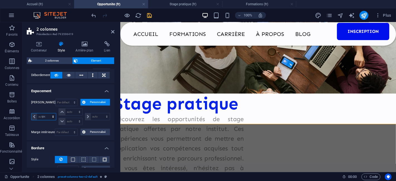
type input "0"
select select "px"
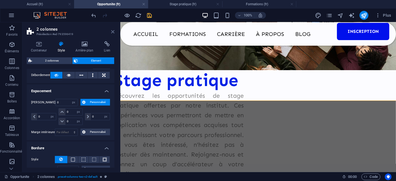
click at [112, 32] on icon at bounding box center [112, 32] width 3 height 4
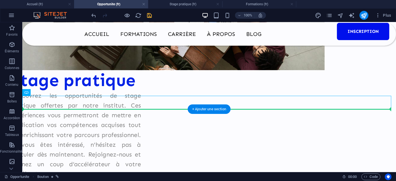
drag, startPoint x: 177, startPoint y: 104, endPoint x: 176, endPoint y: 114, distance: 9.8
drag, startPoint x: 168, startPoint y: 104, endPoint x: 167, endPoint y: 118, distance: 13.4
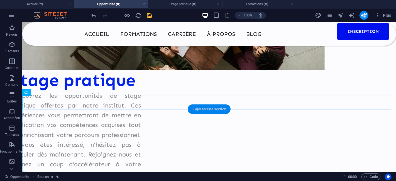
click at [200, 113] on div "+ Ajouter une section" at bounding box center [209, 108] width 43 height 9
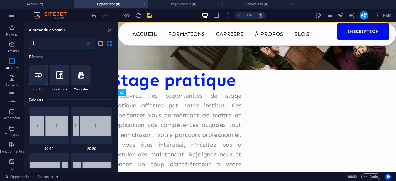
scroll to position [330, 0]
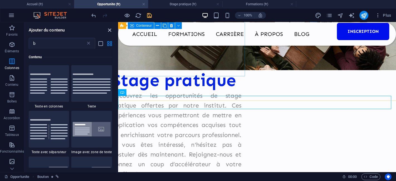
click at [110, 30] on icon "close panel" at bounding box center [110, 30] width 6 height 6
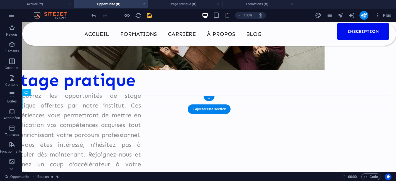
click at [208, 99] on div "+" at bounding box center [209, 98] width 11 height 5
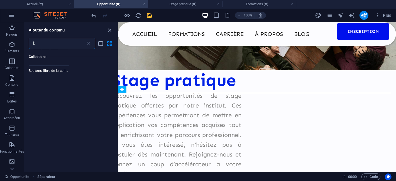
scroll to position [3103, 0]
click at [87, 42] on icon at bounding box center [89, 44] width 6 height 6
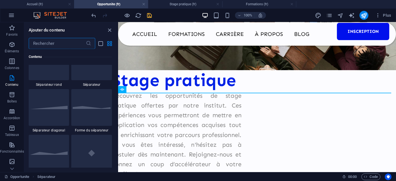
scroll to position [1424, 0]
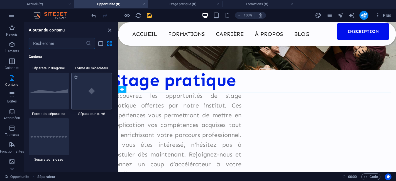
click at [85, 103] on img at bounding box center [92, 91] width 38 height 25
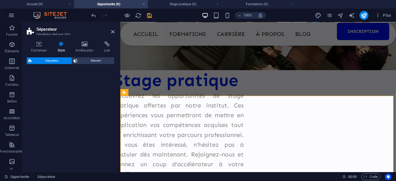
select select "square"
select select "rem"
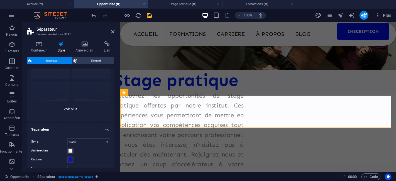
scroll to position [62, 0]
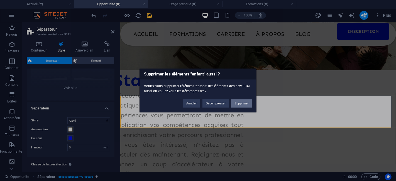
click at [238, 104] on button "Supprimer" at bounding box center [241, 103] width 21 height 8
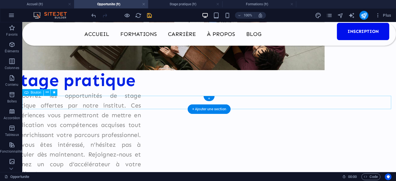
select select "pulse"
select select "s"
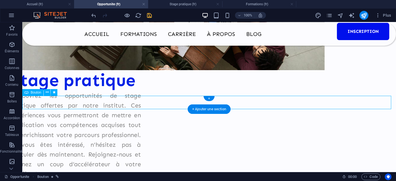
select select "s"
select select "scroll"
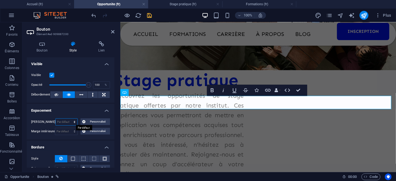
click at [74, 121] on select "Par défaut auto px % rem vw vh Personnalisé" at bounding box center [67, 122] width 22 height 7
select select "%"
click at [68, 119] on select "Par défaut auto px % rem vw vh Personnalisé" at bounding box center [67, 122] width 22 height 7
type input "100"
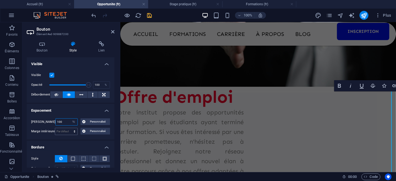
scroll to position [488, 0]
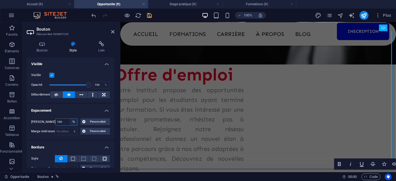
click at [72, 120] on select "Par défaut auto px % rem vw vh Personnalisé" at bounding box center [74, 122] width 8 height 7
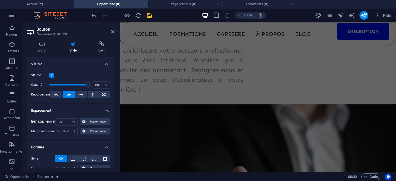
scroll to position [279, 0]
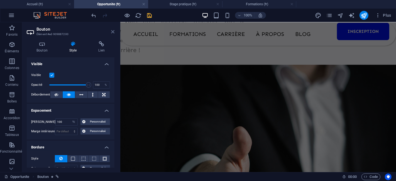
click at [111, 31] on icon at bounding box center [112, 32] width 3 height 4
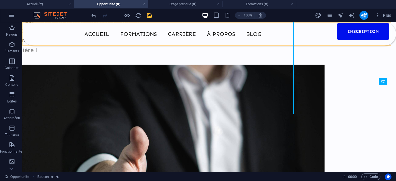
scroll to position [532, 0]
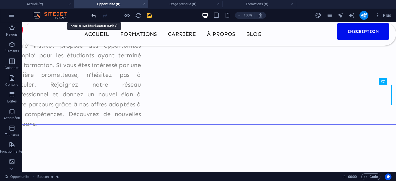
click at [92, 16] on icon "undo" at bounding box center [94, 15] width 6 height 6
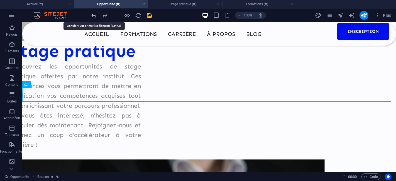
scroll to position [162, 0]
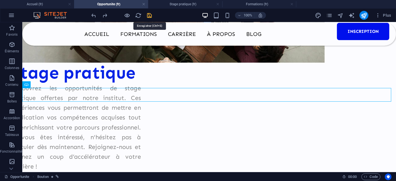
click at [149, 18] on icon "save" at bounding box center [150, 15] width 6 height 6
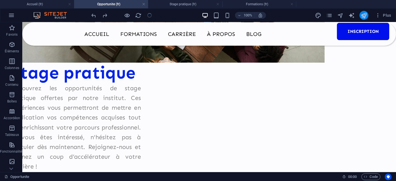
click at [360, 15] on button "publish" at bounding box center [364, 15] width 9 height 9
